Goal: Information Seeking & Learning: Learn about a topic

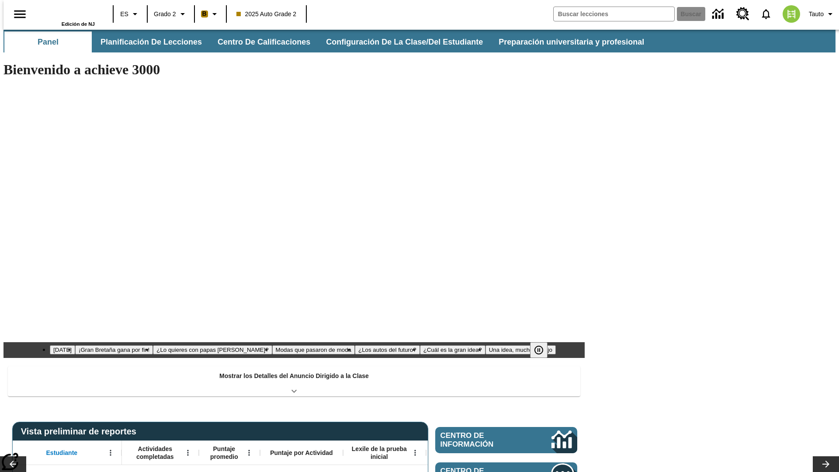
type input "-1"
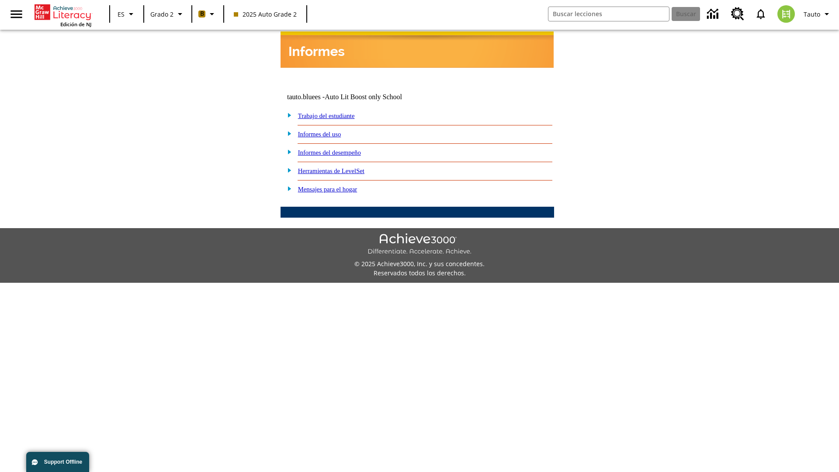
click at [341, 149] on link "Informes del desempeño" at bounding box center [329, 152] width 63 height 7
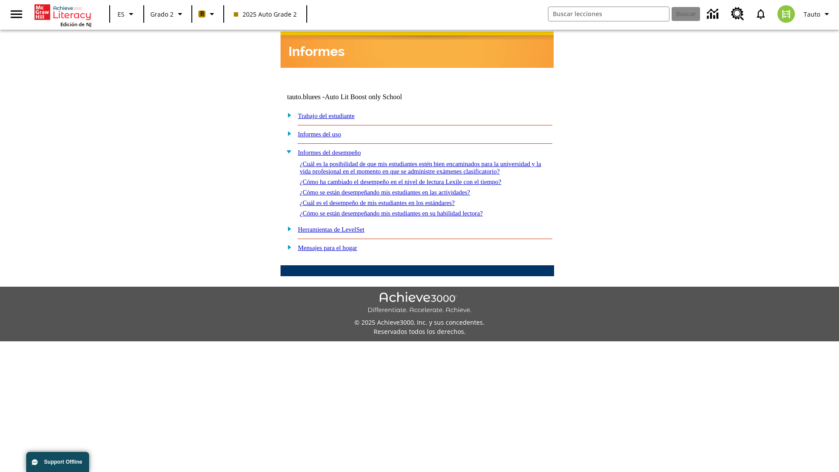
click at [415, 179] on link "¿Cómo ha cambiado el desempeño en el nivel de lectura Lexile con el tiempo?" at bounding box center [401, 181] width 202 height 7
